Goal: Communication & Community: Share content

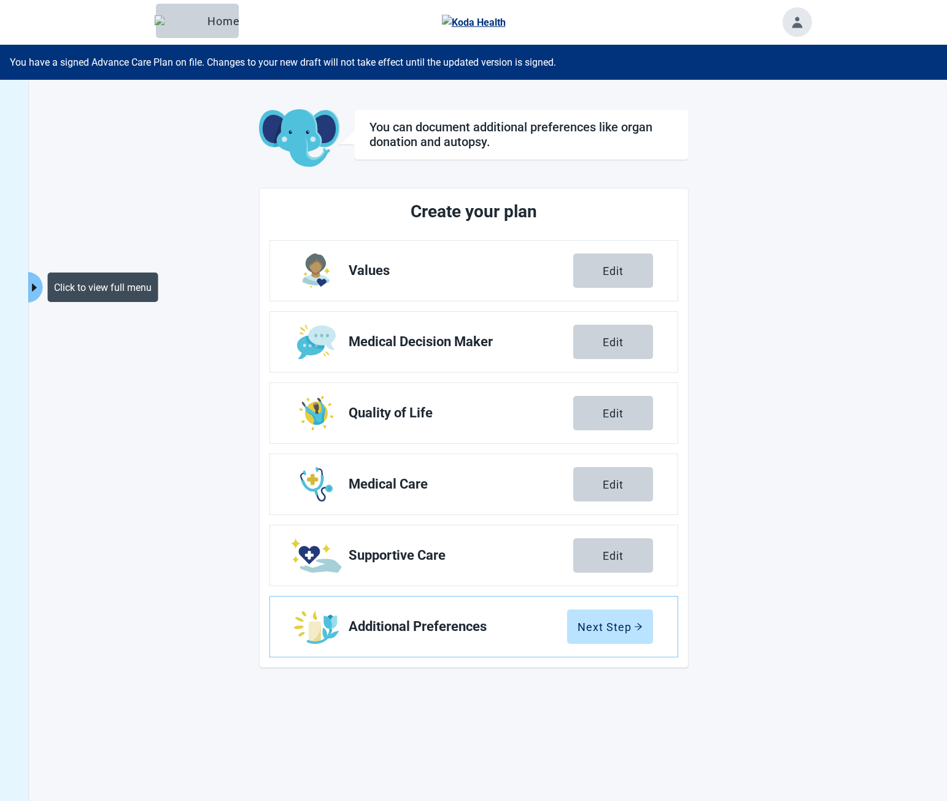
click at [36, 299] on button "Click to view full menu" at bounding box center [34, 287] width 15 height 31
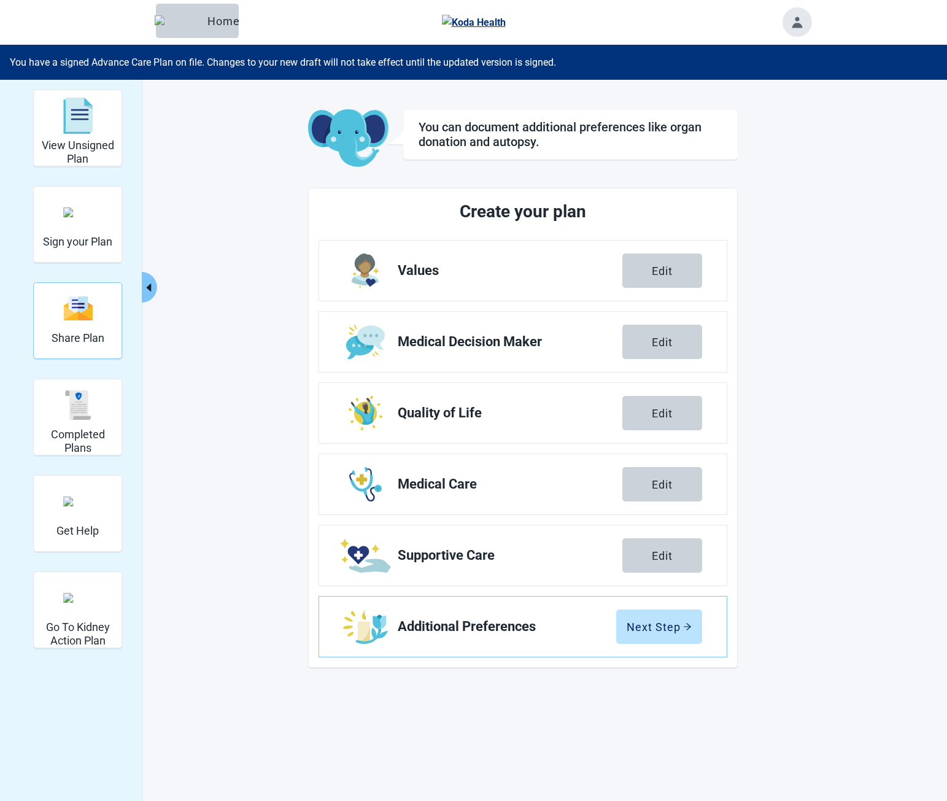
click at [78, 328] on div "Share Plan" at bounding box center [78, 308] width 53 height 46
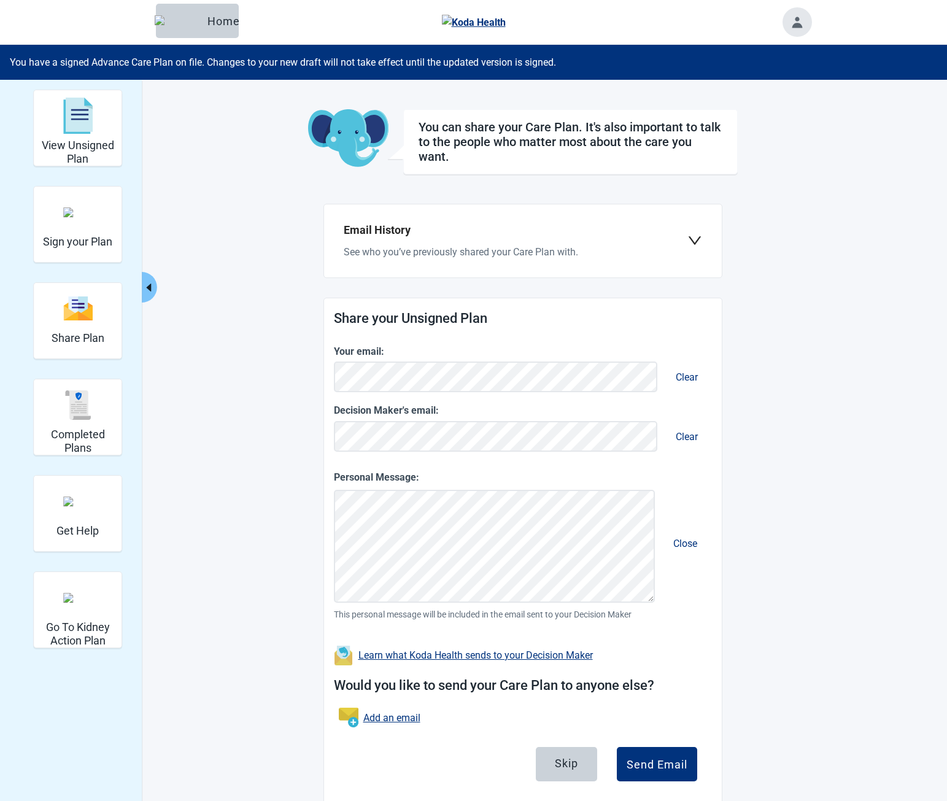
click at [487, 245] on div "Email History See who you’ve previously shared your Care Plan with." at bounding box center [516, 241] width 344 height 38
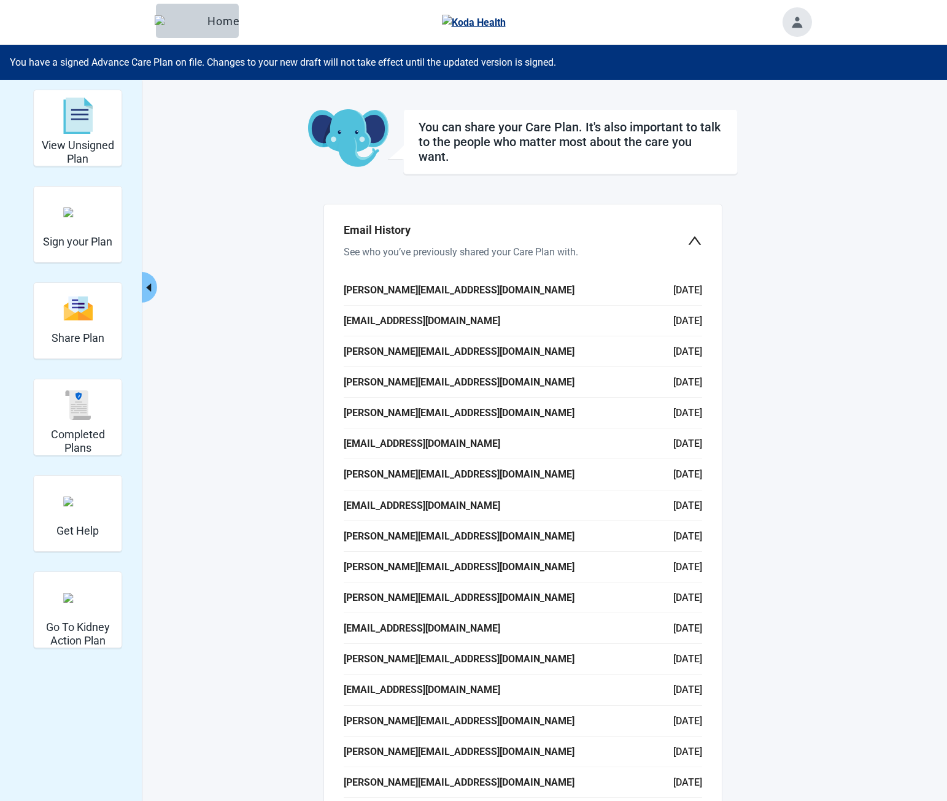
click at [487, 245] on div "Email History See who you’ve previously shared your Care Plan with." at bounding box center [516, 241] width 344 height 38
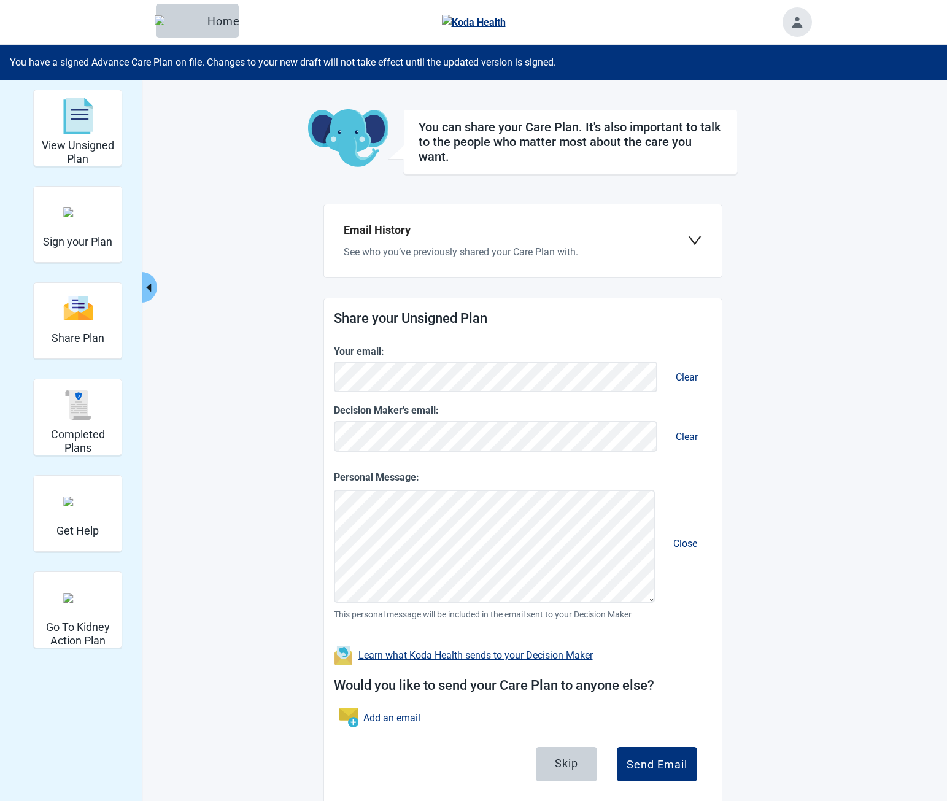
click at [487, 245] on div "Email History See who you’ve previously shared your Care Plan with." at bounding box center [516, 241] width 344 height 38
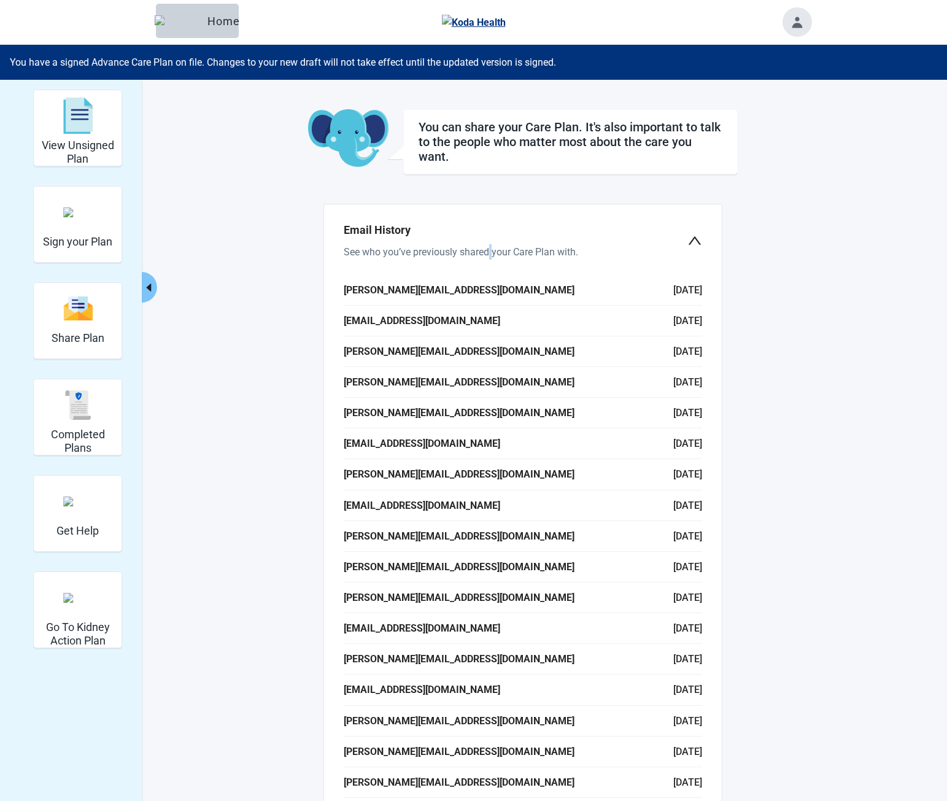
click at [487, 245] on div "Email History See who you’ve previously shared your Care Plan with." at bounding box center [516, 241] width 344 height 38
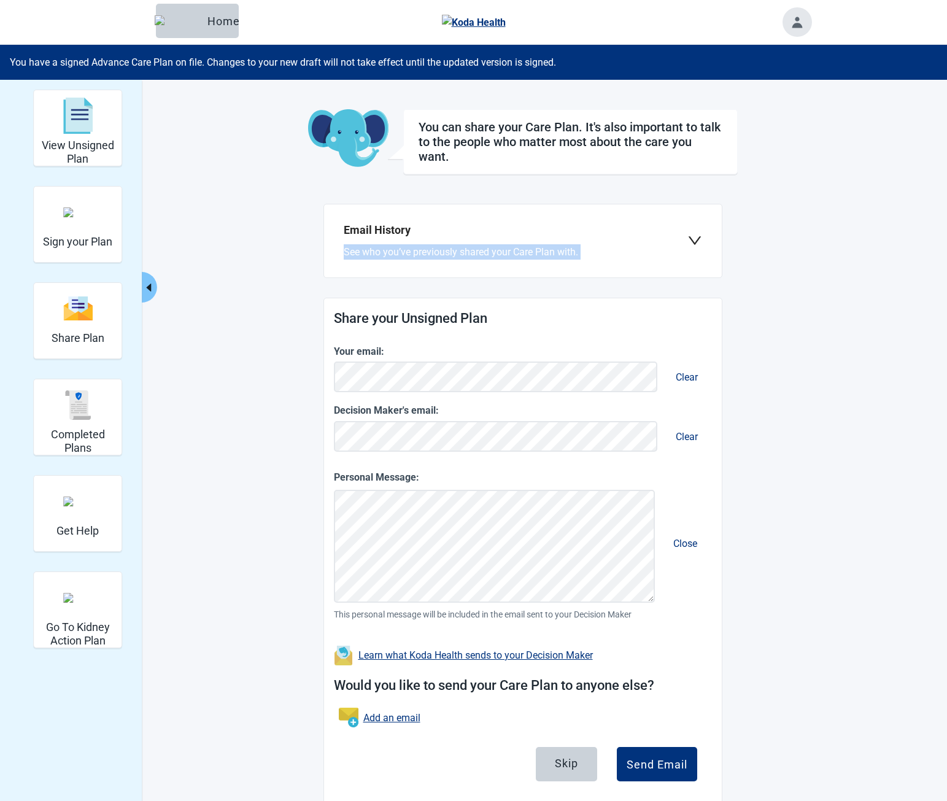
click at [487, 245] on div "Email History See who you’ve previously shared your Care Plan with." at bounding box center [516, 241] width 344 height 38
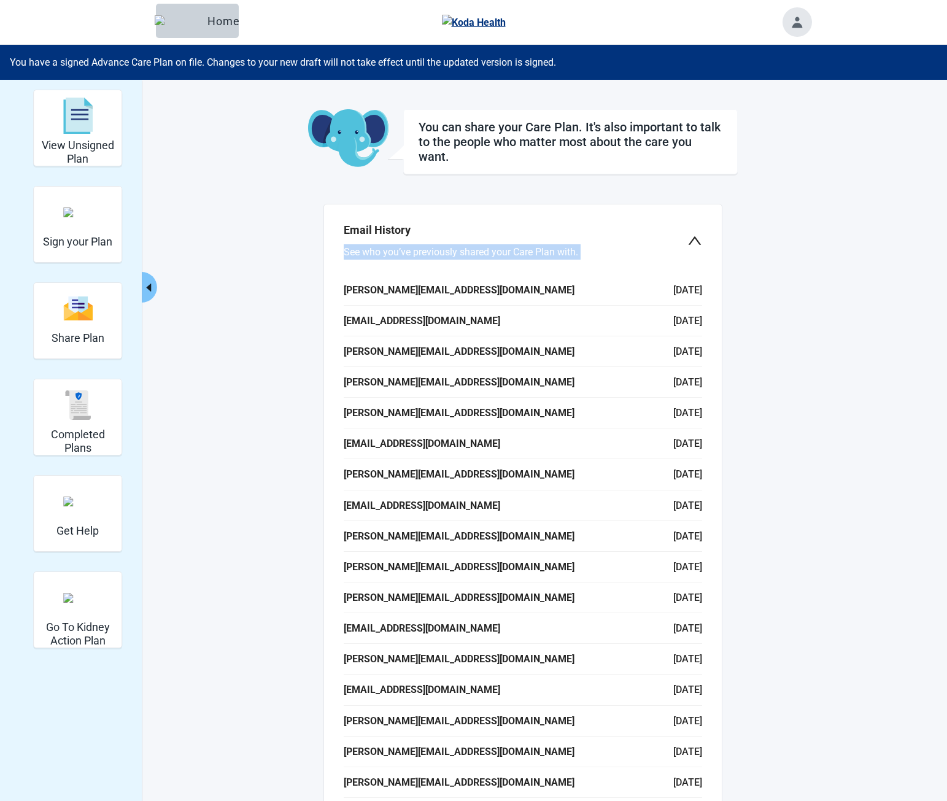
click at [487, 245] on div "Email History See who you’ve previously shared your Care Plan with." at bounding box center [516, 241] width 344 height 38
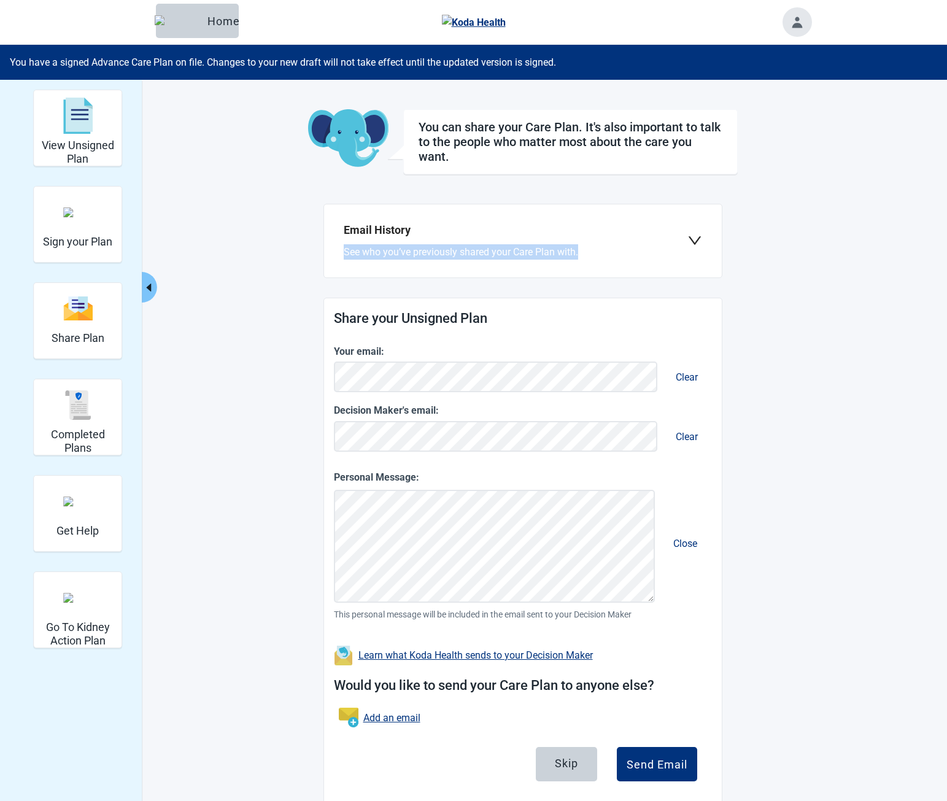
click at [736, 258] on div "You can share your Care Plan. It's also important to talk to the people who mat…" at bounding box center [523, 457] width 430 height 697
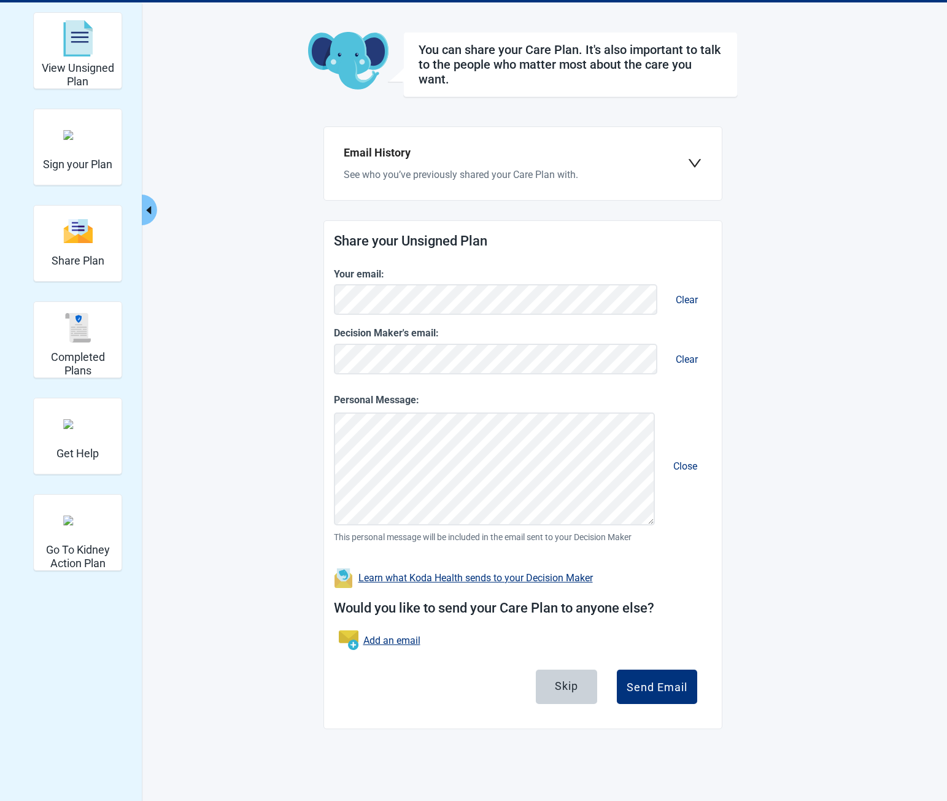
scroll to position [80, 0]
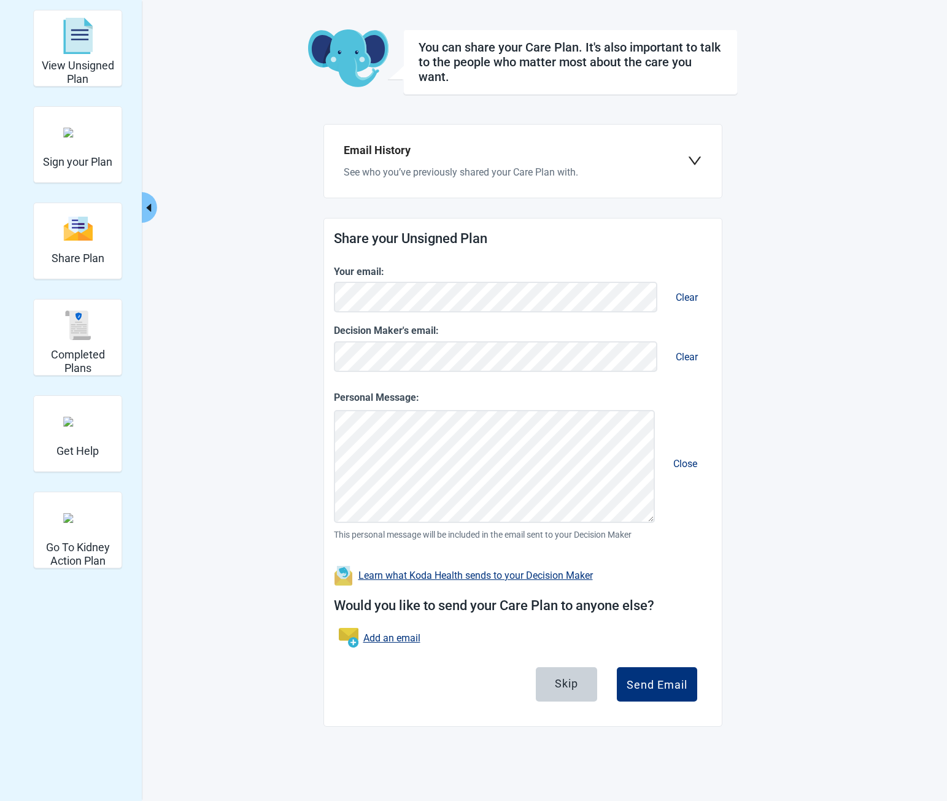
click at [754, 360] on main "You can share your Care Plan. It's also important to talk to the people who mat…" at bounding box center [522, 377] width 577 height 697
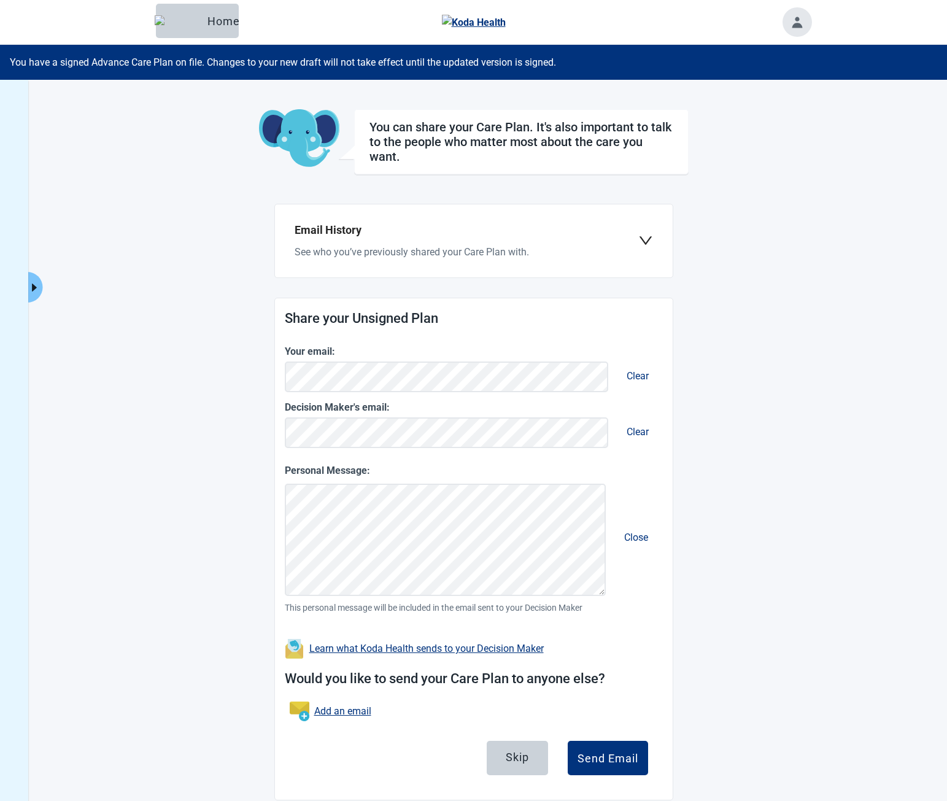
click at [555, 337] on div "Share your Unsigned Plan Your email: Clear Decision Maker's email: Clear Person…" at bounding box center [474, 548] width 398 height 501
click at [702, 317] on main "You can share your Care Plan. It's also important to talk to the people who mat…" at bounding box center [473, 454] width 675 height 691
click at [563, 242] on div "Email History See who you’ve previously shared your Care Plan with." at bounding box center [467, 241] width 344 height 38
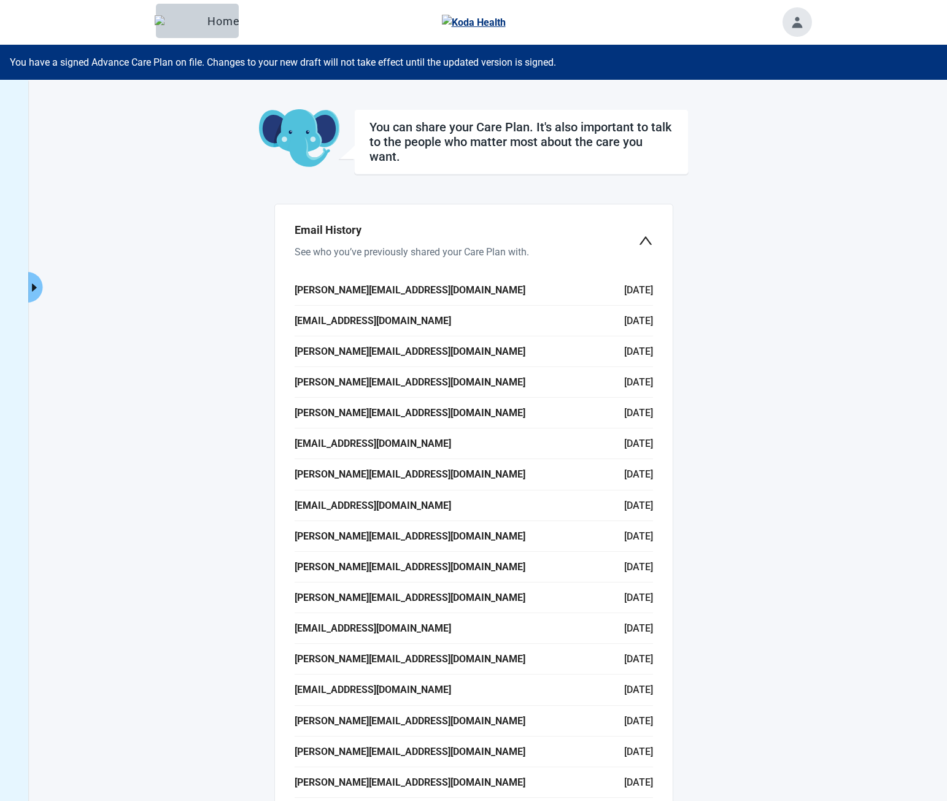
click at [615, 260] on div "Email History See who you’ve previously shared your Care Plan with." at bounding box center [474, 240] width 378 height 53
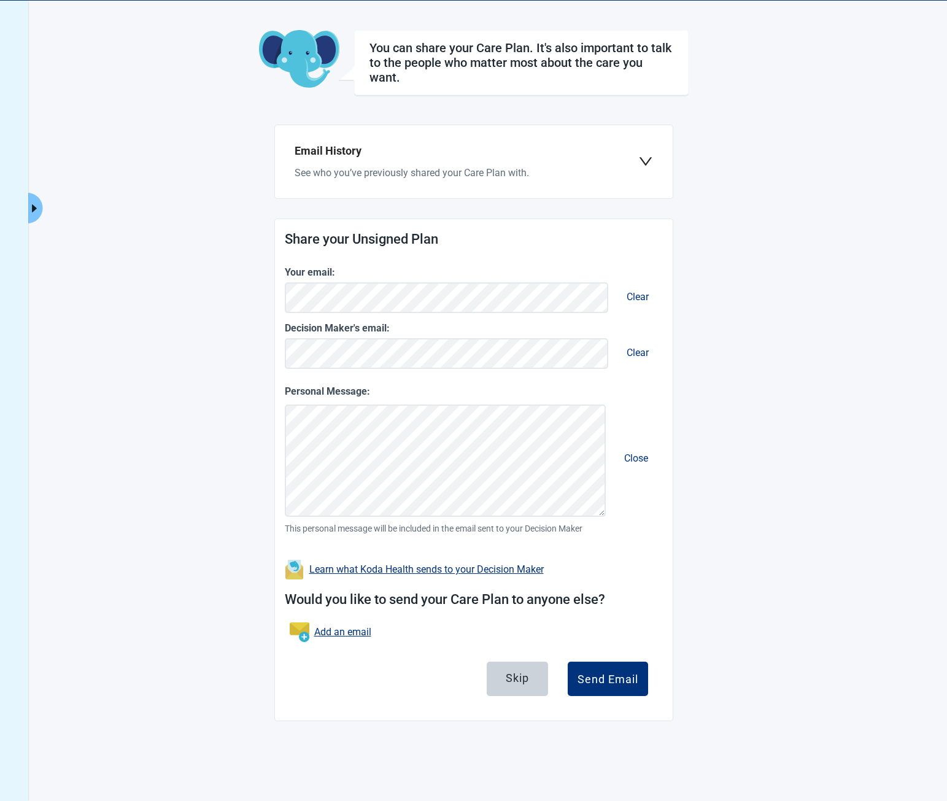
scroll to position [80, 0]
click at [456, 231] on h2 "Share your Unsigned Plan" at bounding box center [474, 238] width 378 height 21
click at [717, 352] on main "You can share your Care Plan. It's also important to talk to the people who mat…" at bounding box center [473, 374] width 675 height 691
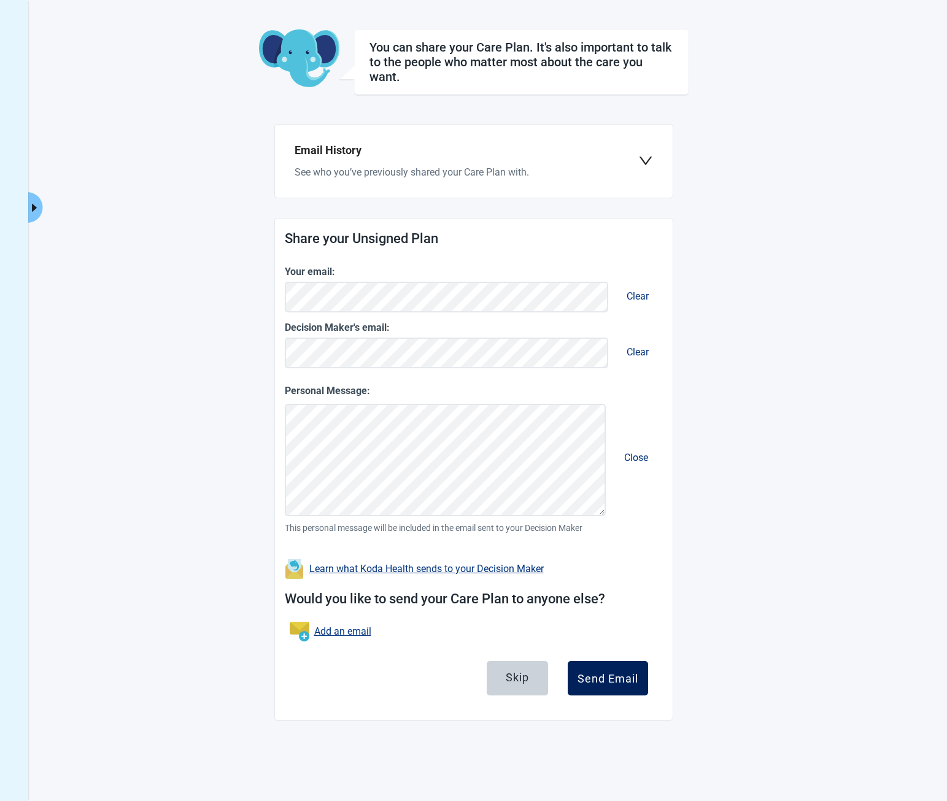
click at [626, 664] on button "Send Email" at bounding box center [608, 678] width 80 height 34
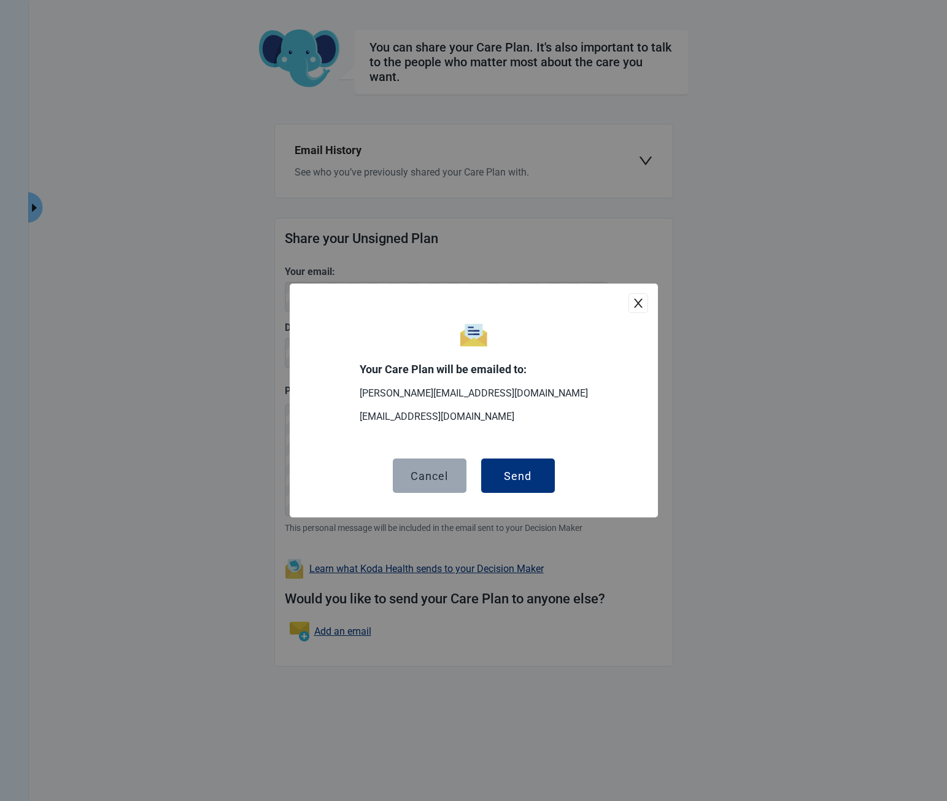
click at [442, 477] on div "Cancel" at bounding box center [429, 475] width 37 height 12
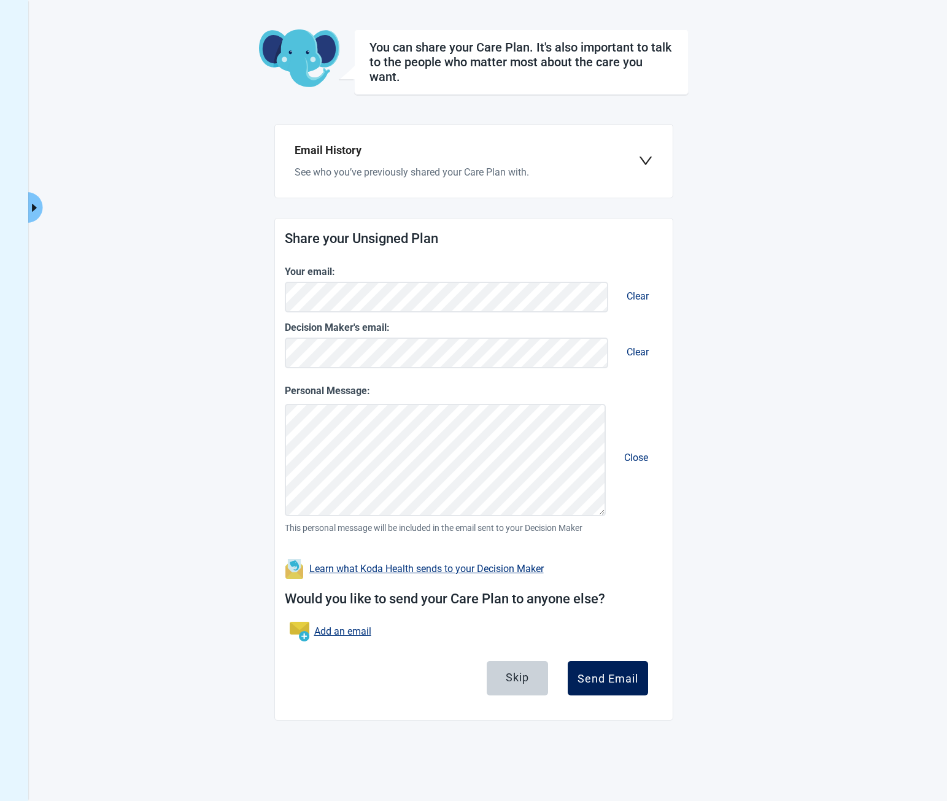
click at [594, 691] on button "Send Email" at bounding box center [608, 678] width 80 height 34
